Goal: Task Accomplishment & Management: Use online tool/utility

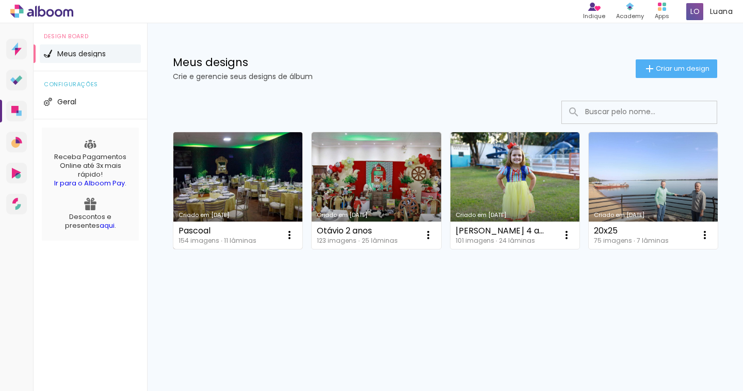
click at [267, 203] on link "Criado em [DATE]" at bounding box center [237, 190] width 129 height 117
